Goal: Transaction & Acquisition: Download file/media

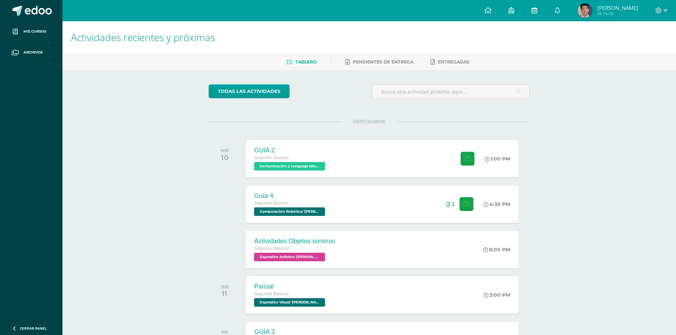
click at [532, 7] on link at bounding box center [534, 10] width 23 height 21
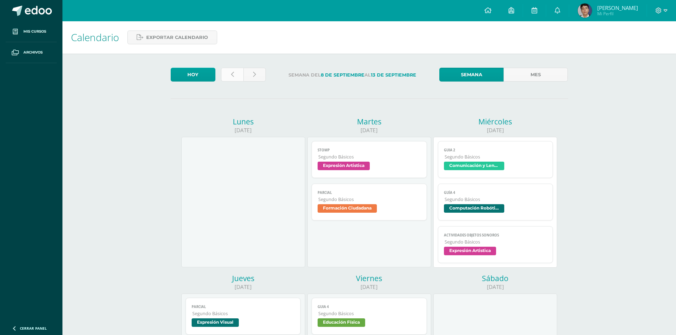
click at [235, 72] on link at bounding box center [232, 75] width 22 height 14
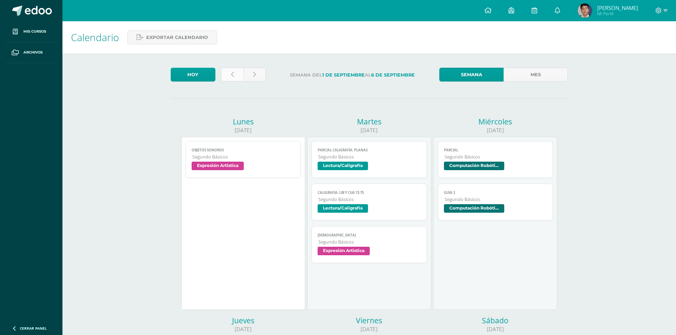
click at [238, 71] on link at bounding box center [232, 75] width 22 height 14
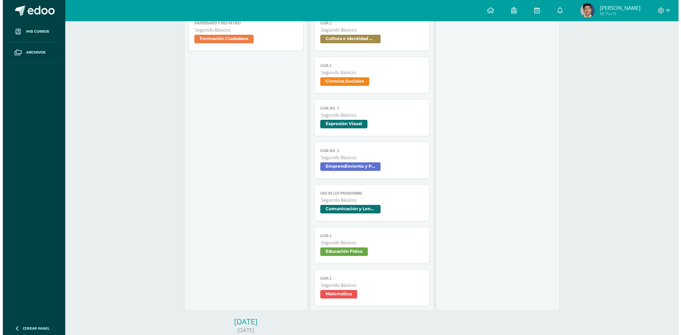
scroll to position [497, 0]
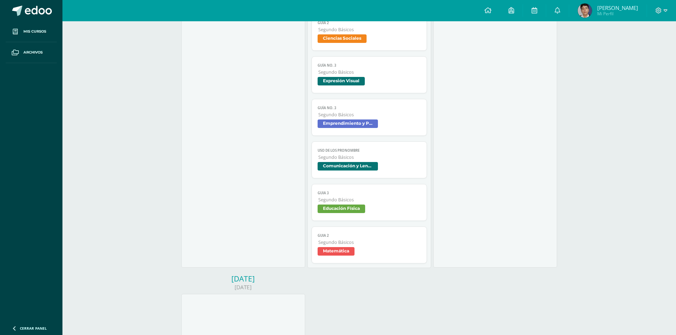
click at [336, 79] on span "Expresión Visual" at bounding box center [341, 81] width 47 height 9
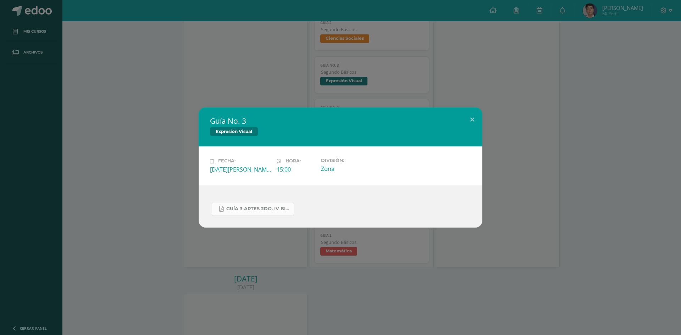
click at [243, 205] on link "GUÍA 3 ARTES 2DO. IV BIM.docx.pdf" at bounding box center [253, 209] width 82 height 14
click at [379, 91] on div "Guía No. 3 Expresión Visual Fecha: [DATE][PERSON_NAME] Hora: 15:00 División: Zo…" at bounding box center [340, 167] width 681 height 335
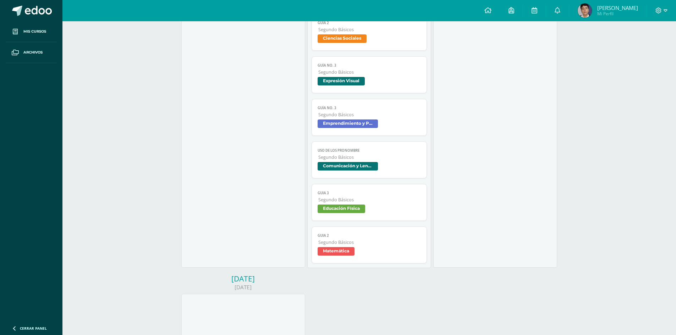
click at [394, 115] on span "Segundo Básicos" at bounding box center [369, 115] width 103 height 6
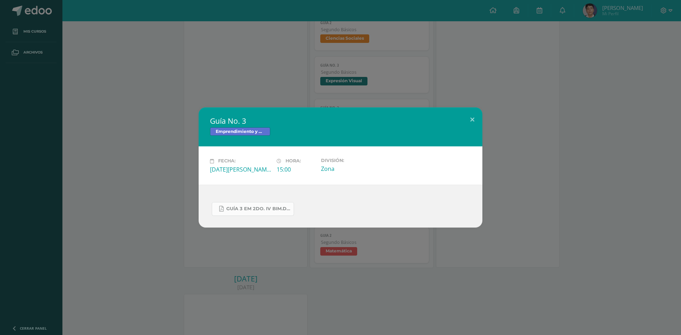
click at [241, 211] on span "GUÍA 3 EM 2DO. IV BIM.docx.pdf" at bounding box center [258, 209] width 64 height 6
